Goal: Task Accomplishment & Management: Use online tool/utility

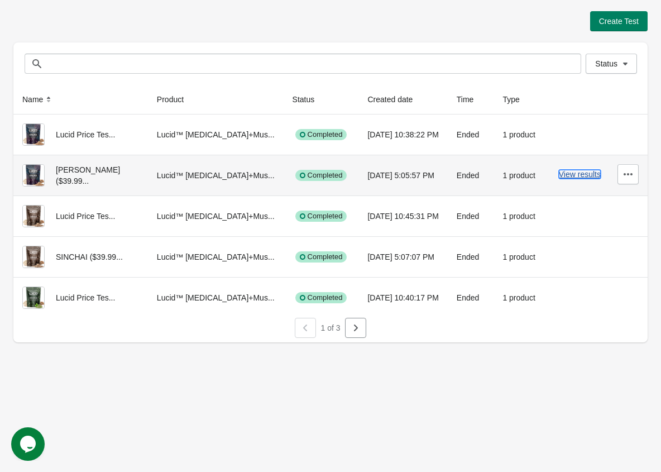
click at [573, 177] on button "View results" at bounding box center [580, 174] width 42 height 9
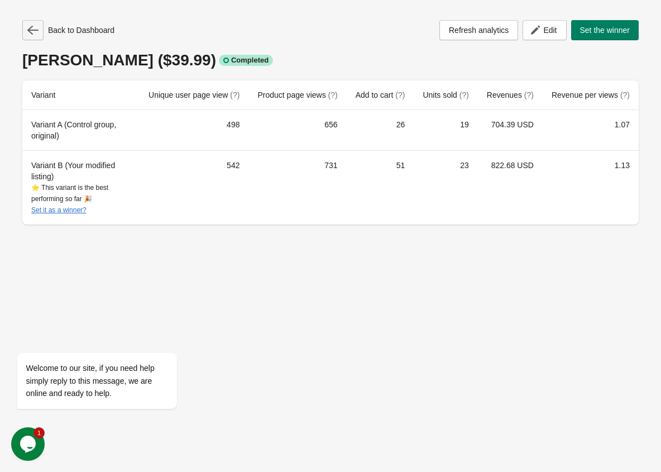
click at [37, 28] on icon "button" at bounding box center [32, 30] width 11 height 11
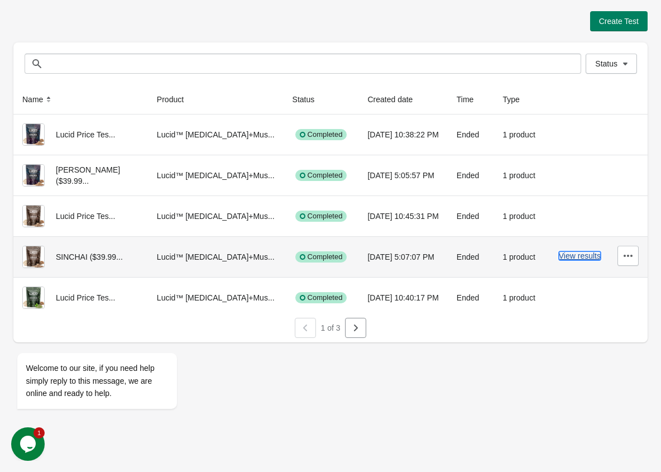
click at [568, 258] on button "View results" at bounding box center [580, 255] width 42 height 9
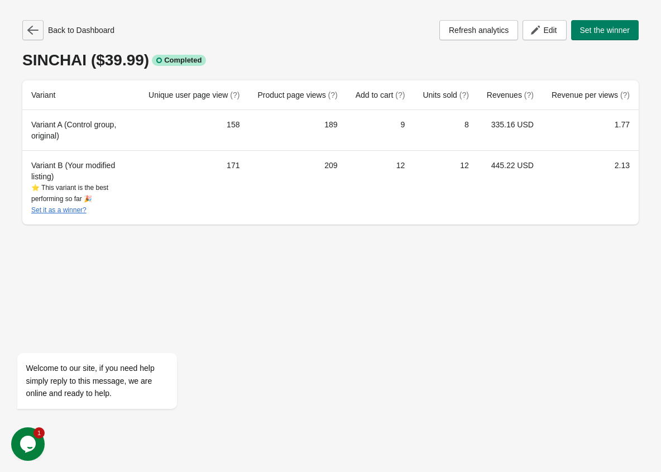
click at [33, 30] on icon "button" at bounding box center [32, 30] width 11 height 9
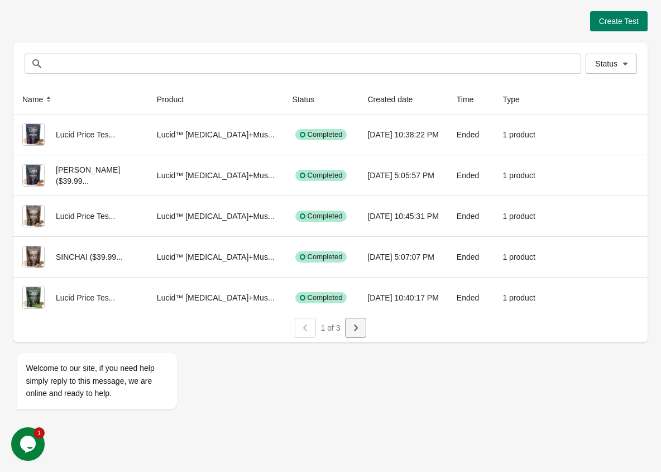
click at [352, 332] on icon "button" at bounding box center [355, 327] width 11 height 11
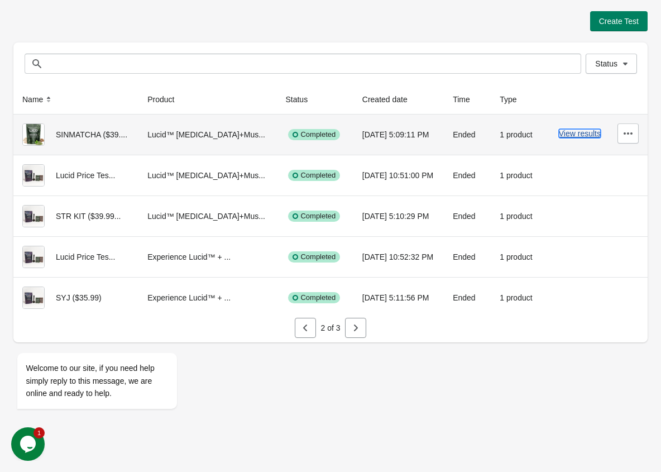
click at [568, 135] on button "View results" at bounding box center [580, 133] width 42 height 9
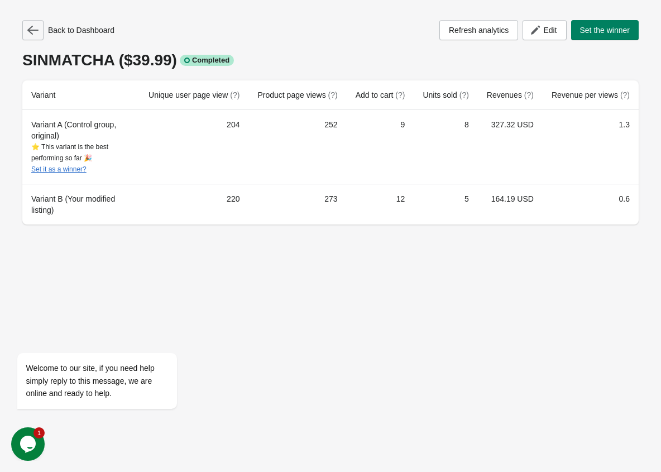
click at [27, 32] on icon "button" at bounding box center [32, 30] width 11 height 11
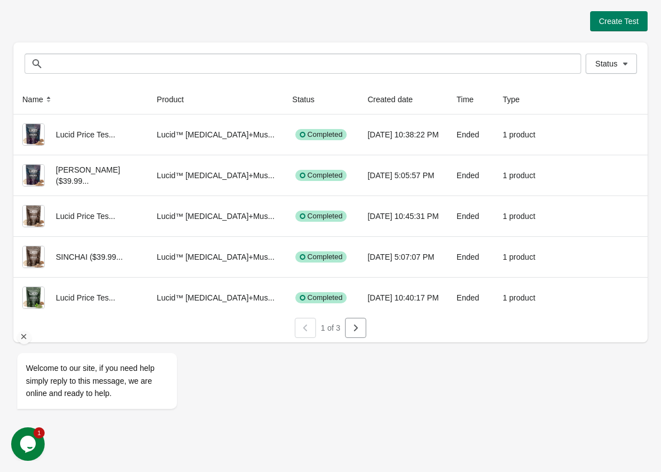
drag, startPoint x: 24, startPoint y: 339, endPoint x: 362, endPoint y: 581, distance: 416.1
click at [24, 339] on icon "Chat attention grabber" at bounding box center [24, 337] width 10 height 10
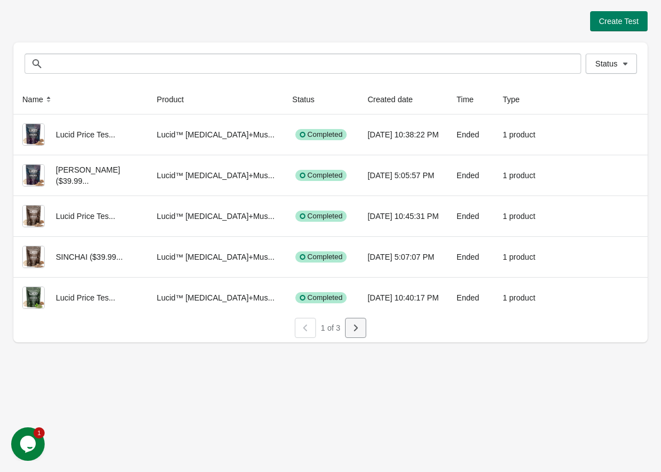
click at [353, 330] on icon "button" at bounding box center [355, 327] width 11 height 11
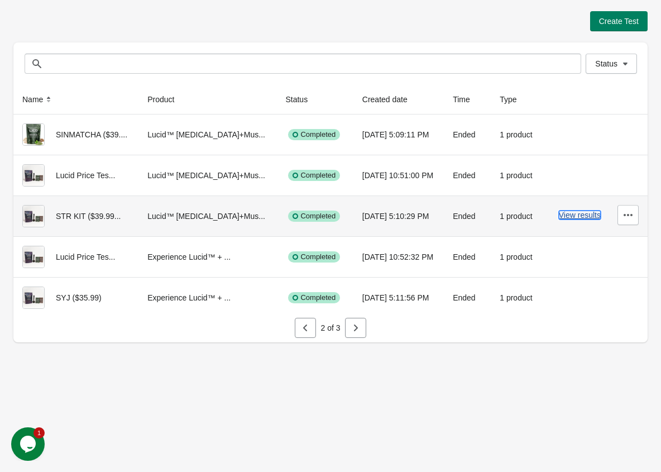
click at [560, 218] on button "View results" at bounding box center [580, 214] width 42 height 9
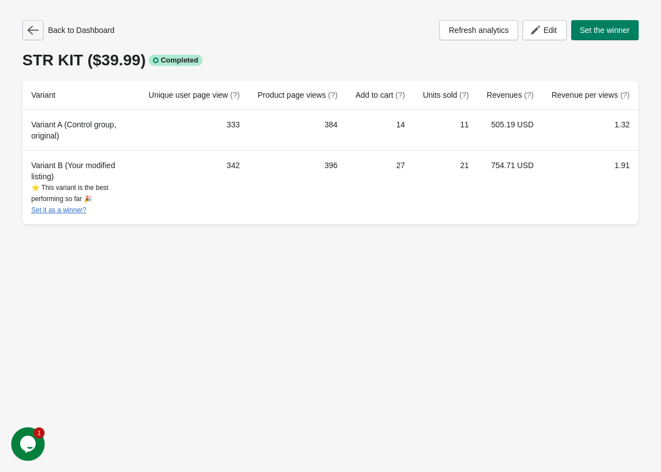
click at [29, 33] on icon "button" at bounding box center [32, 30] width 11 height 11
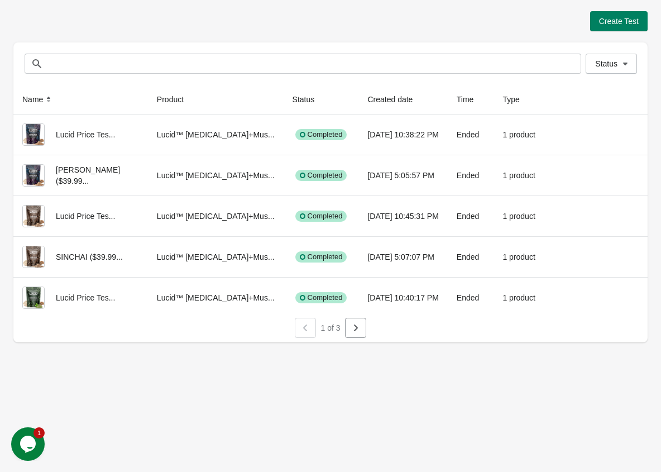
click at [342, 325] on div "1 of 3" at bounding box center [327, 325] width 75 height 25
drag, startPoint x: 349, startPoint y: 329, endPoint x: 359, endPoint y: 331, distance: 10.3
click at [353, 330] on button "button" at bounding box center [355, 328] width 21 height 20
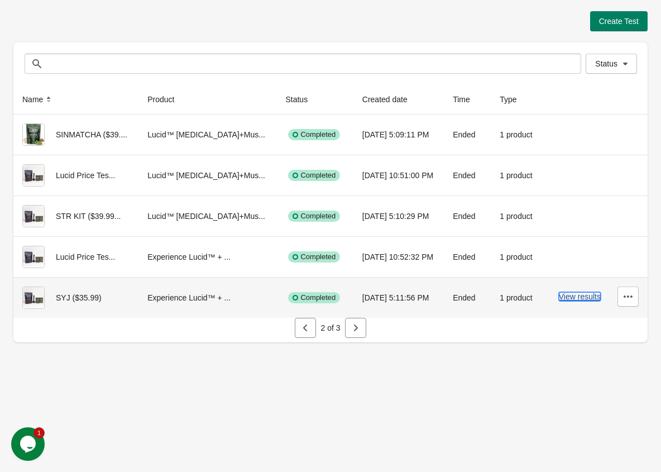
click at [577, 298] on button "View results" at bounding box center [580, 296] width 42 height 9
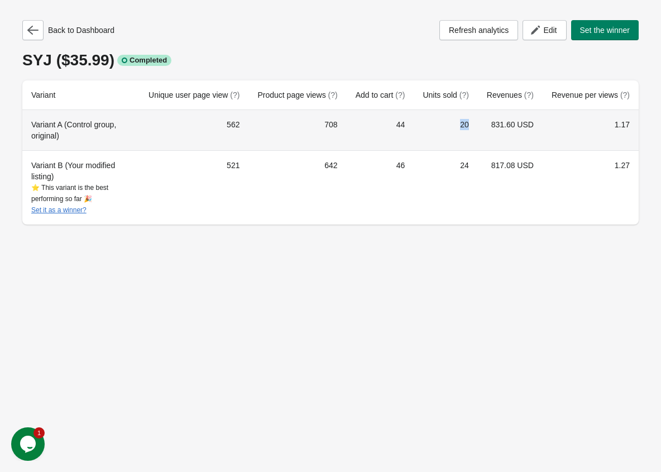
drag, startPoint x: 453, startPoint y: 125, endPoint x: 472, endPoint y: 127, distance: 19.6
click at [472, 127] on td "20" at bounding box center [446, 130] width 64 height 40
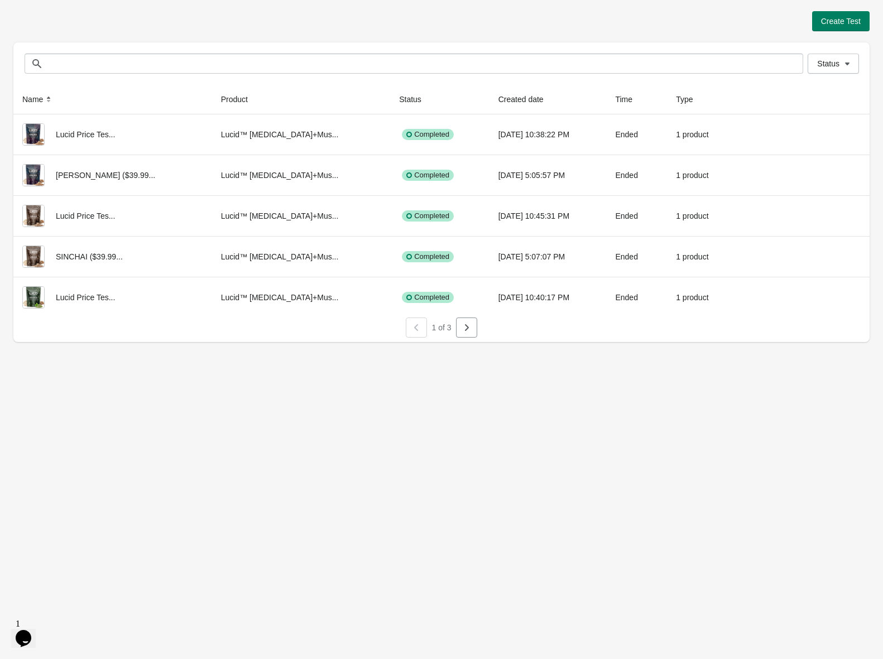
click at [405, 327] on div "1 of 3" at bounding box center [438, 325] width 75 height 25
click at [468, 330] on icon "button" at bounding box center [466, 327] width 11 height 11
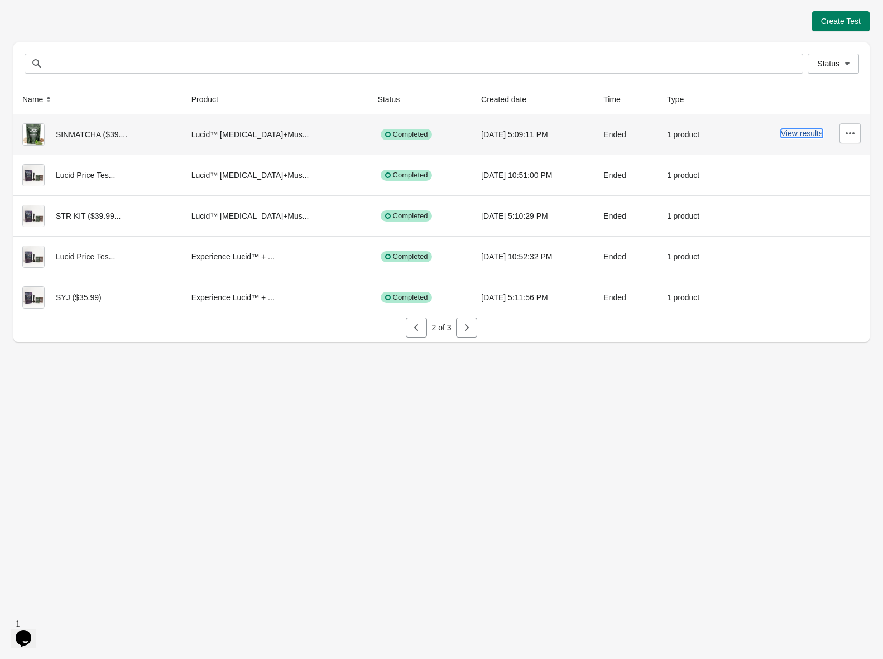
click at [811, 133] on button "View results" at bounding box center [802, 133] width 42 height 9
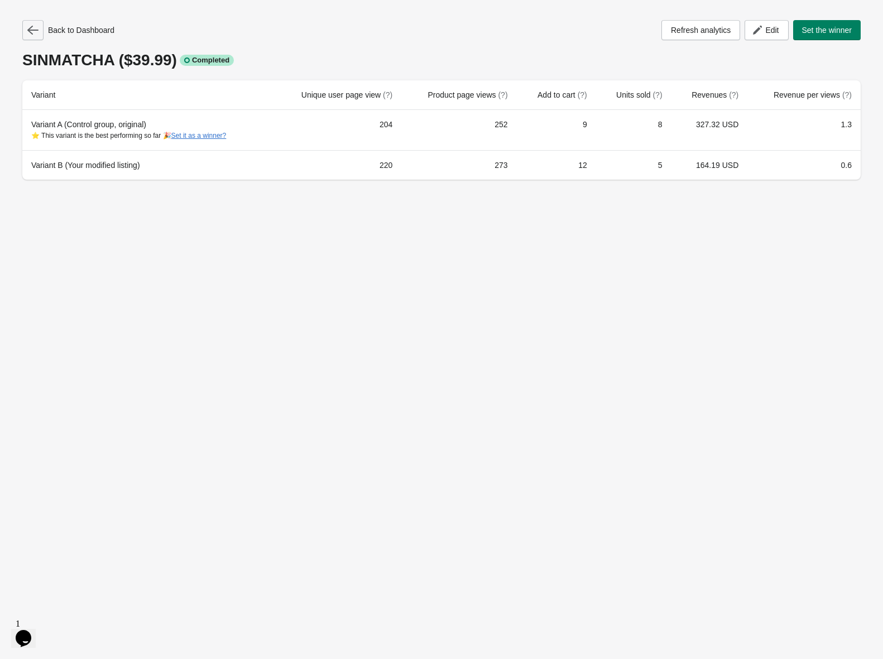
click at [28, 30] on icon "button" at bounding box center [32, 30] width 11 height 9
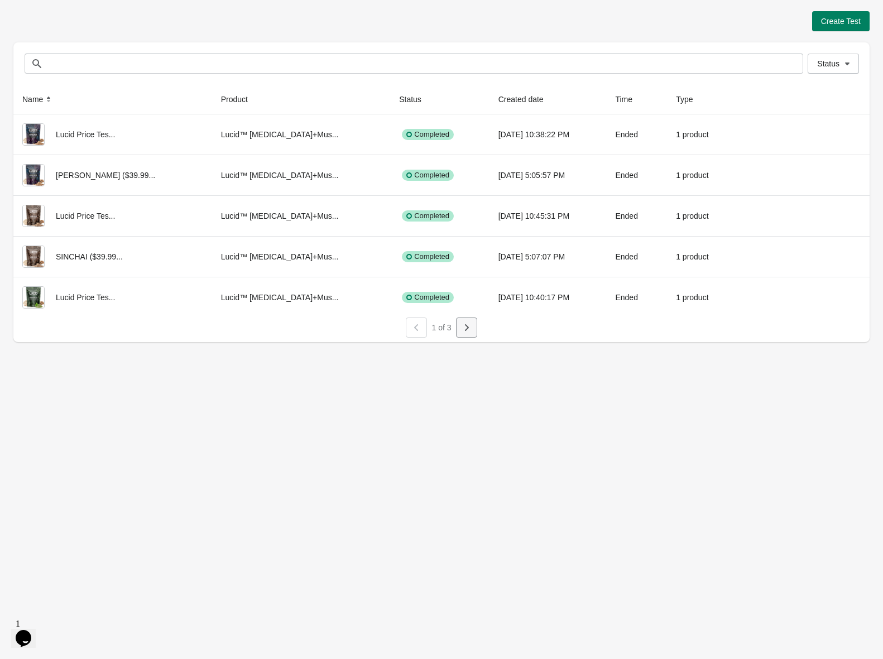
click at [472, 323] on button "button" at bounding box center [466, 328] width 21 height 20
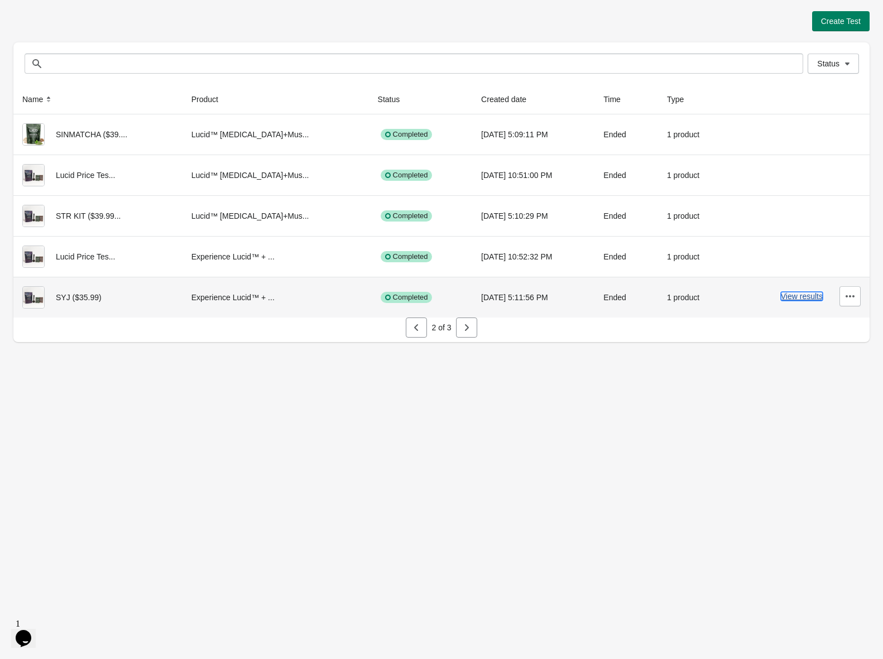
click at [788, 296] on button "View results" at bounding box center [802, 296] width 42 height 9
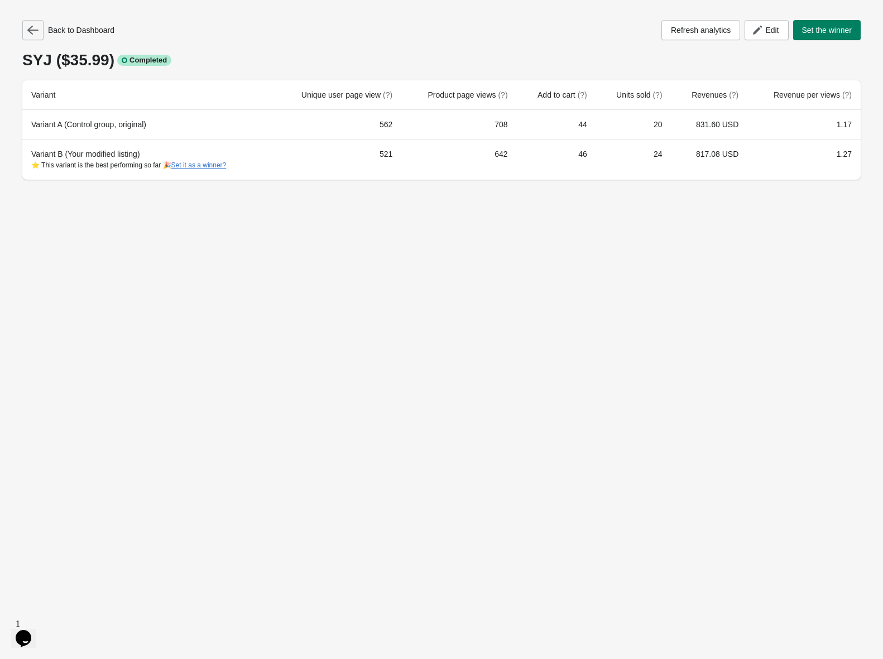
click at [38, 30] on icon "button" at bounding box center [32, 30] width 11 height 9
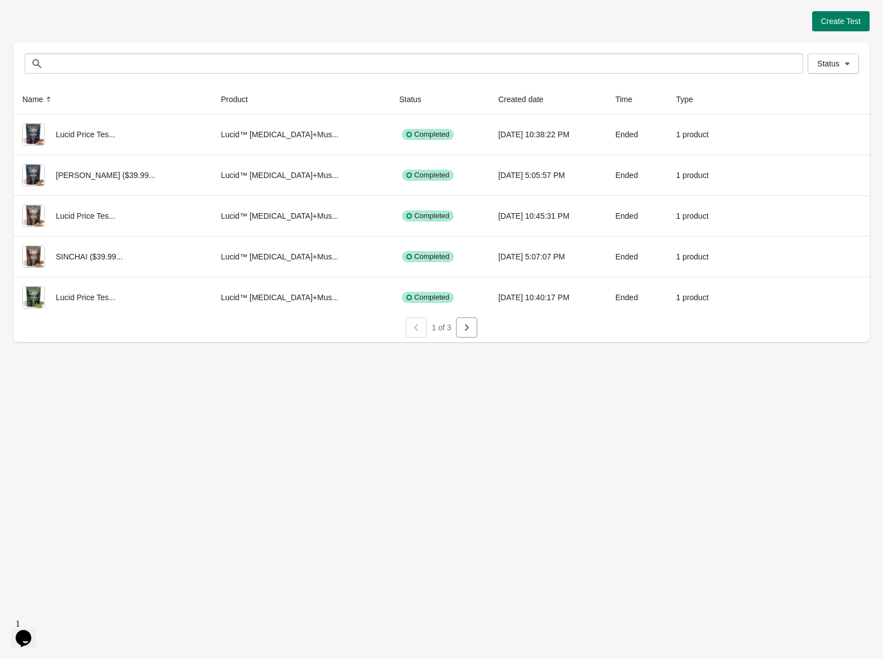
click at [426, 336] on div at bounding box center [416, 328] width 21 height 20
click at [421, 328] on div at bounding box center [416, 328] width 21 height 20
click at [470, 332] on icon "button" at bounding box center [466, 327] width 11 height 11
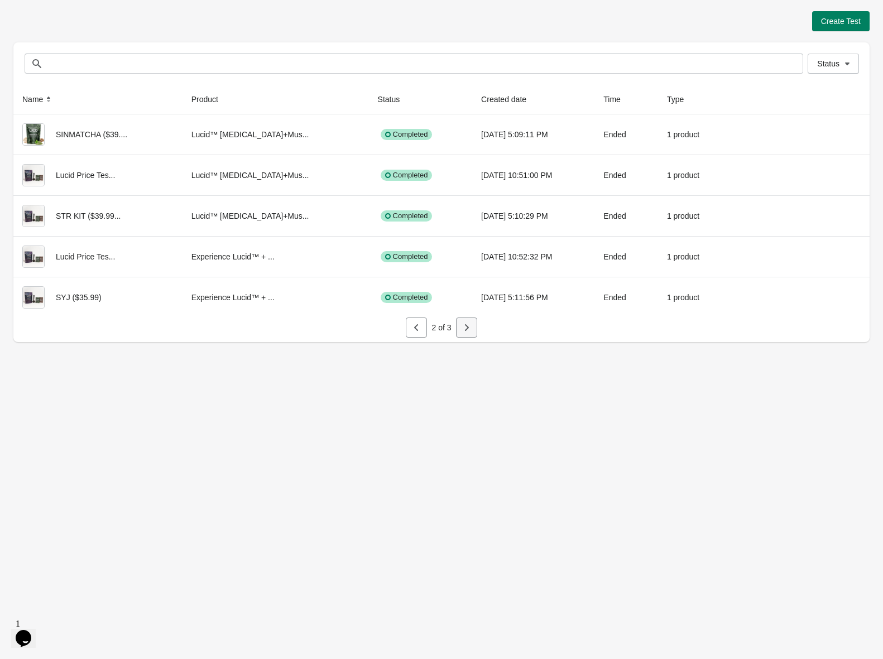
click at [469, 328] on icon "button" at bounding box center [466, 327] width 11 height 11
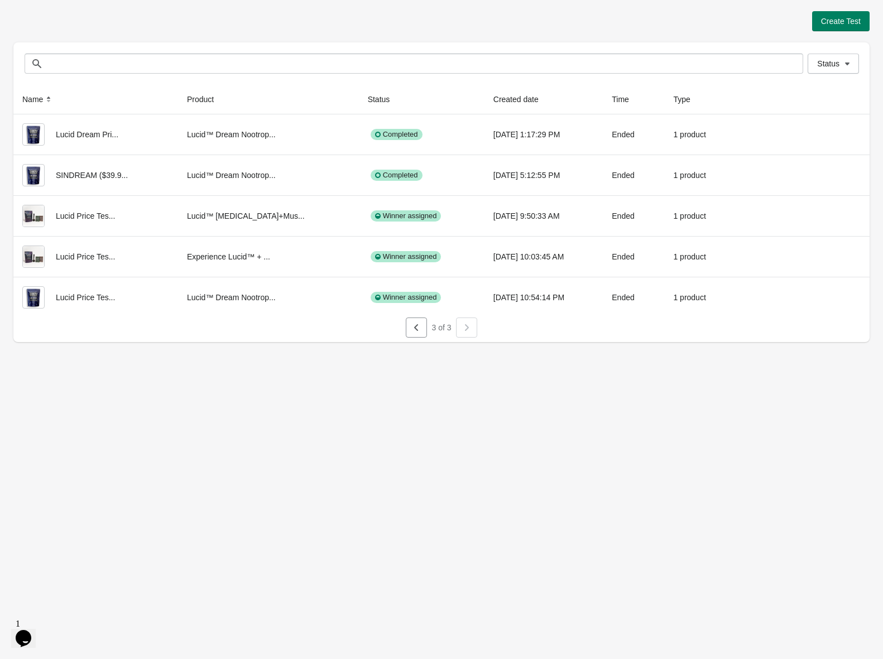
click at [470, 329] on div at bounding box center [466, 328] width 21 height 20
click at [298, 25] on div "Create Test" at bounding box center [441, 21] width 856 height 20
click at [413, 329] on icon "button" at bounding box center [416, 327] width 11 height 11
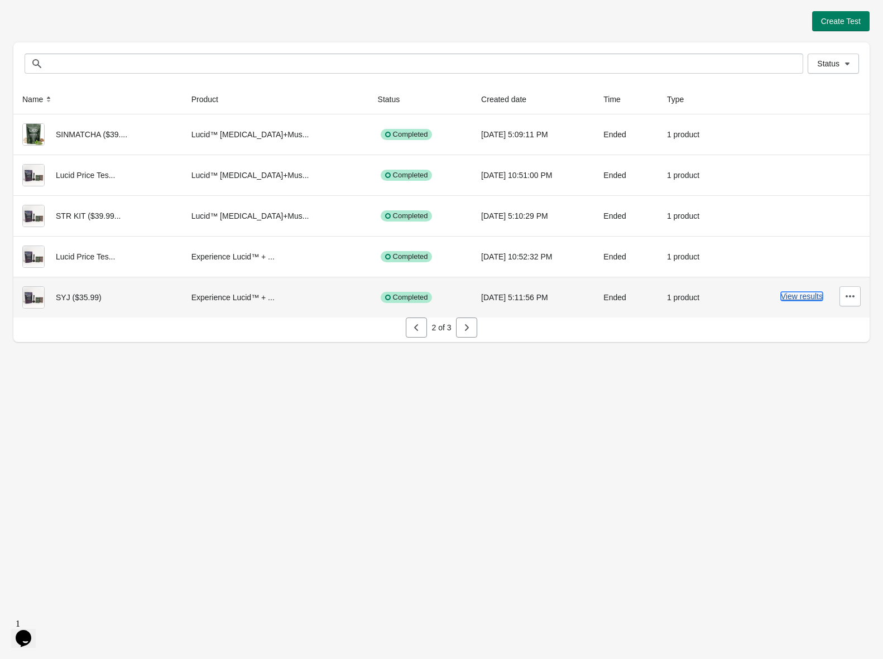
click at [812, 296] on button "View results" at bounding box center [802, 296] width 42 height 9
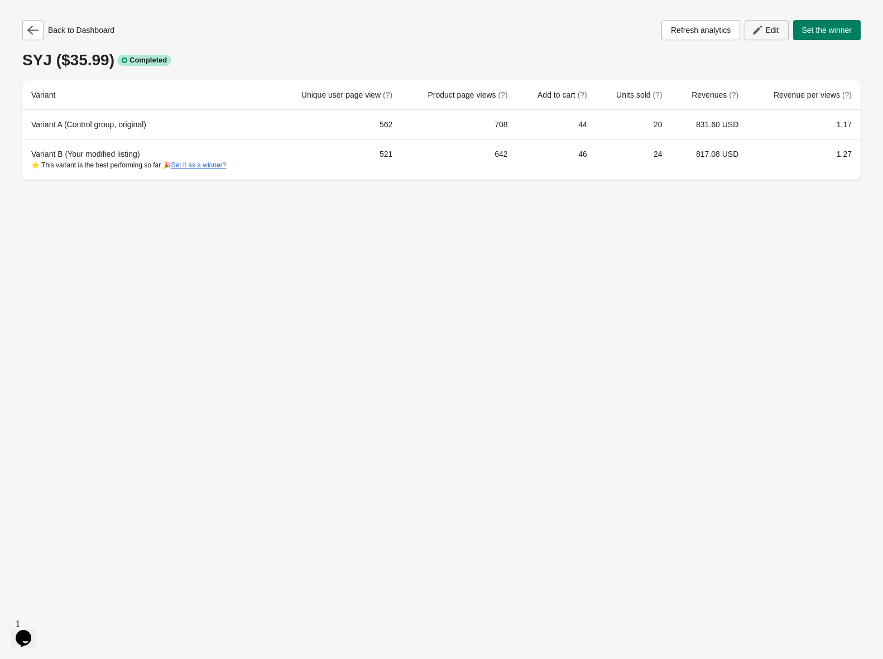
click at [768, 32] on span "Edit" at bounding box center [771, 30] width 13 height 9
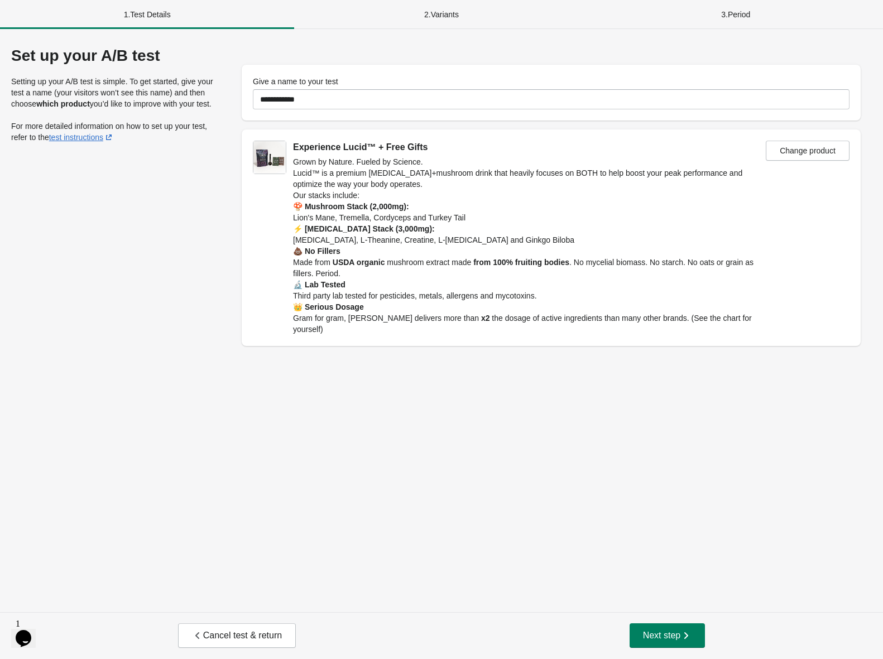
click at [734, 13] on div "3 . Period" at bounding box center [736, 14] width 294 height 29
